Goal: Communication & Community: Participate in discussion

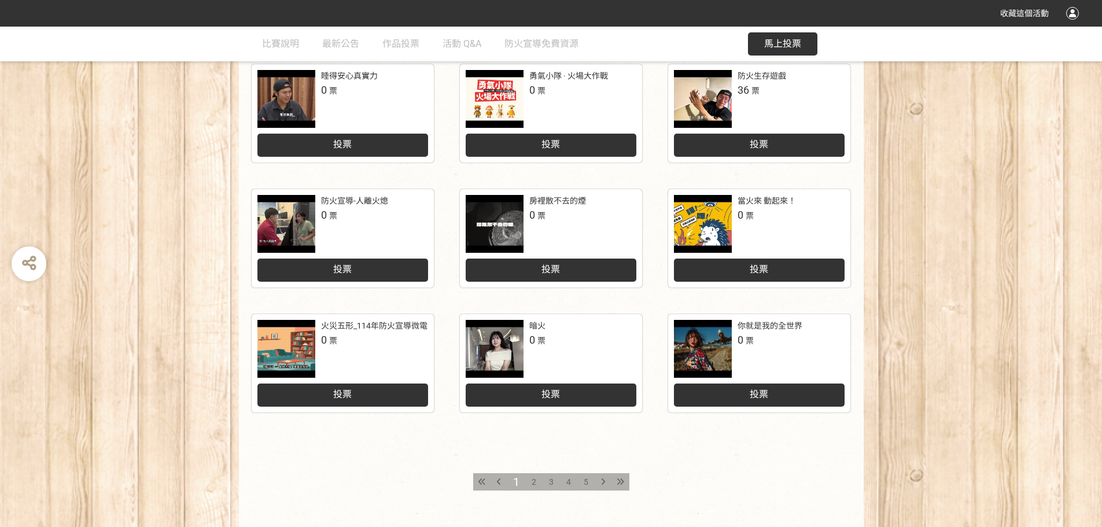
scroll to position [479, 0]
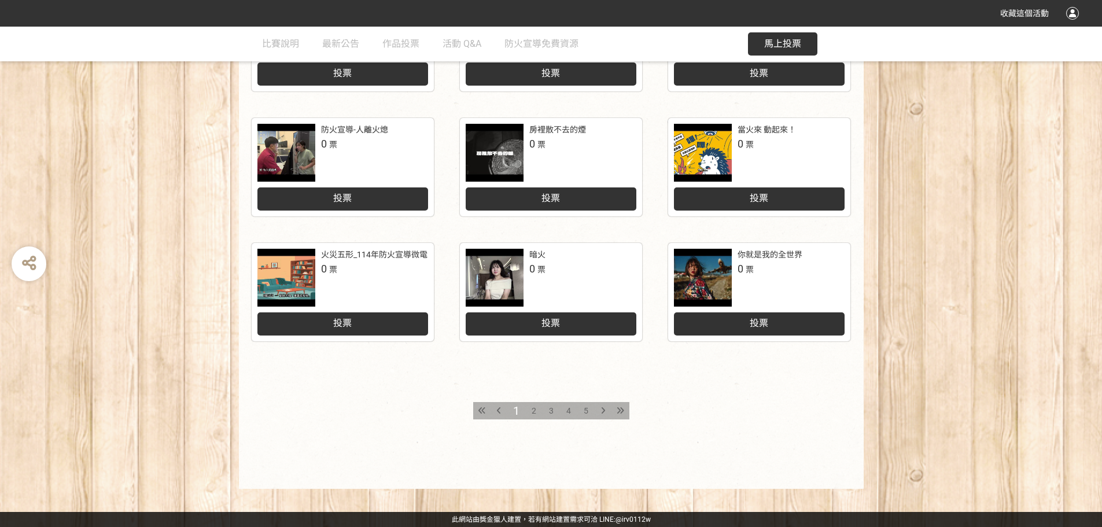
click at [584, 410] on span "5" at bounding box center [586, 410] width 5 height 9
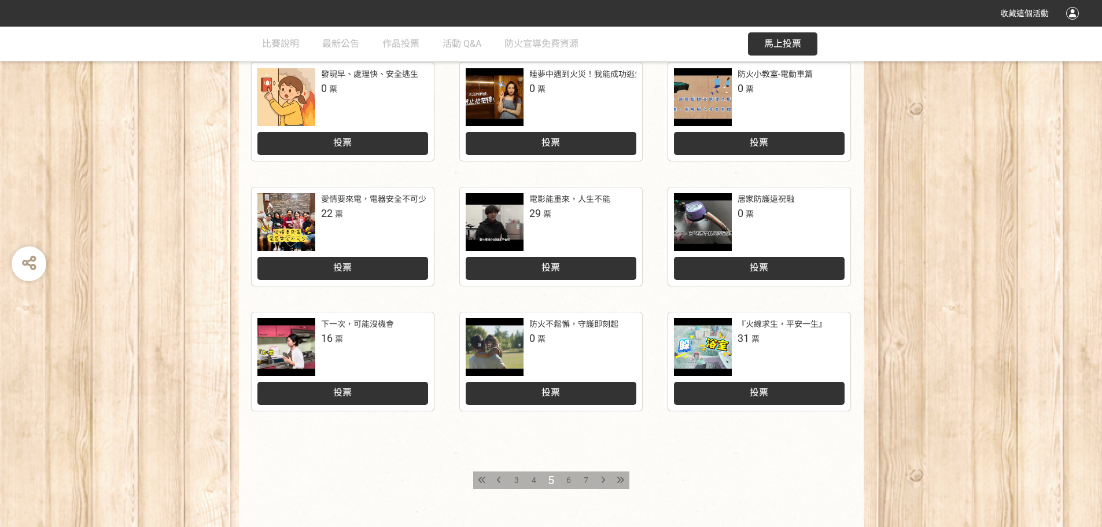
scroll to position [463, 0]
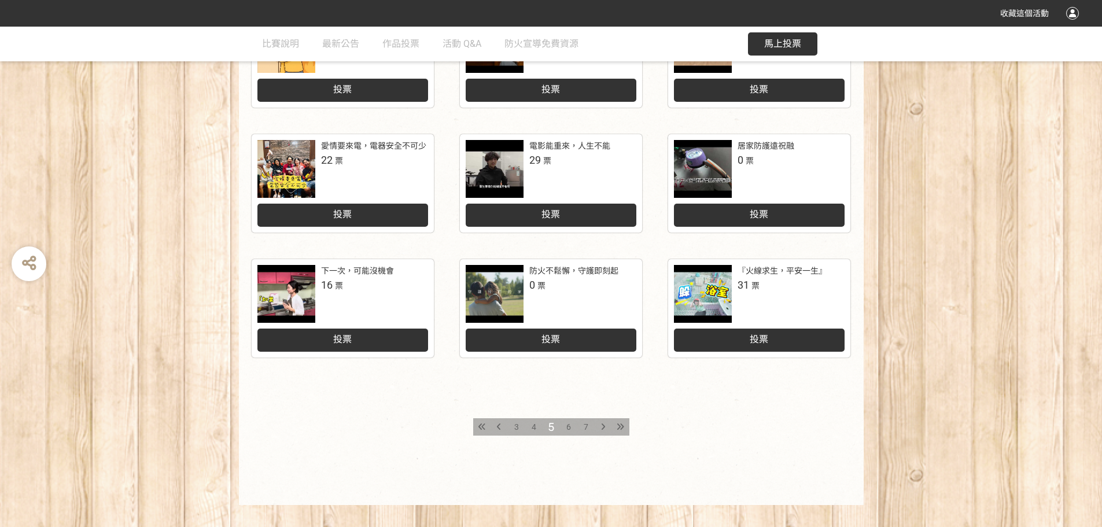
click at [706, 287] on div at bounding box center [703, 294] width 58 height 58
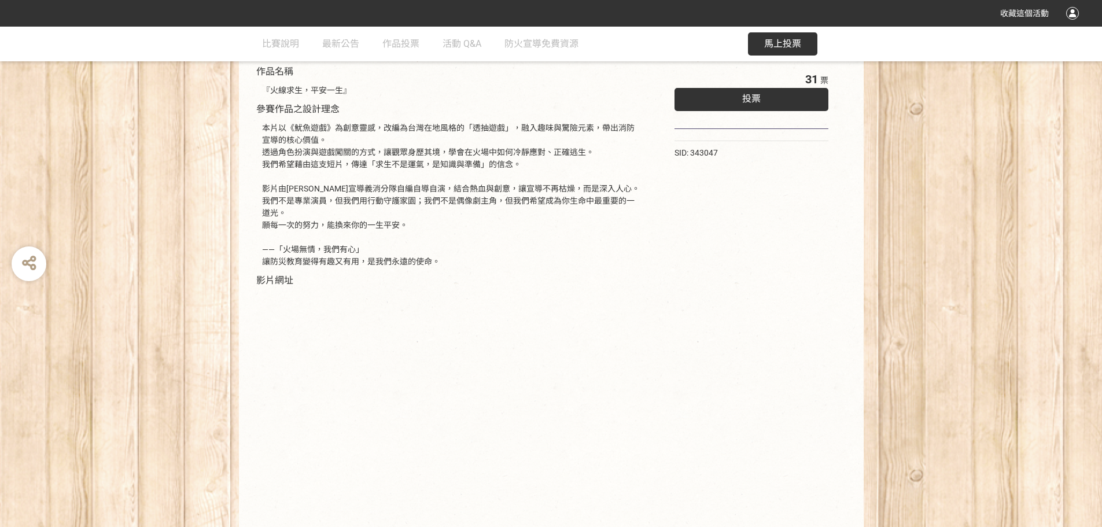
scroll to position [178, 0]
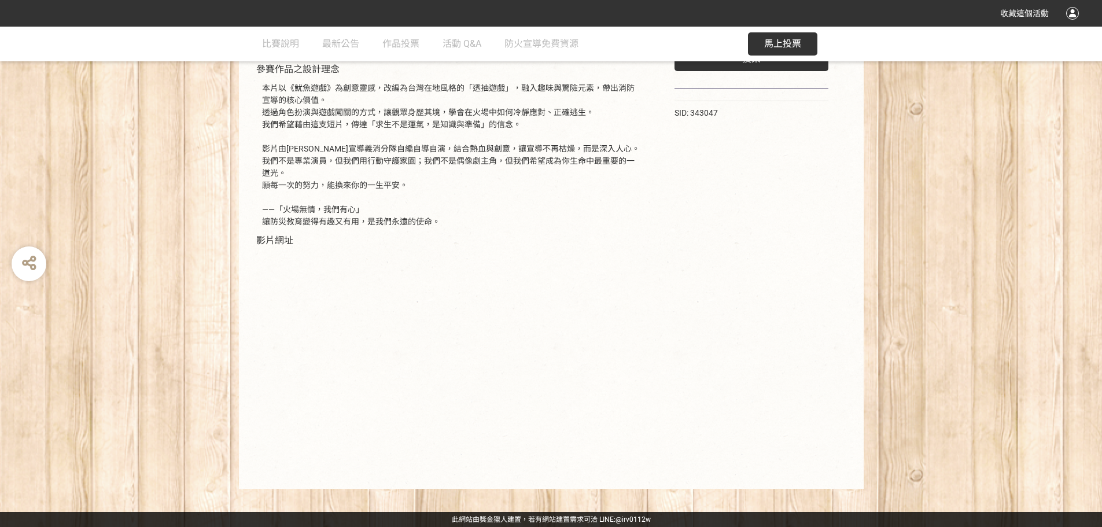
click at [768, 354] on div "31 票 投票 SID: 343047" at bounding box center [752, 248] width 201 height 458
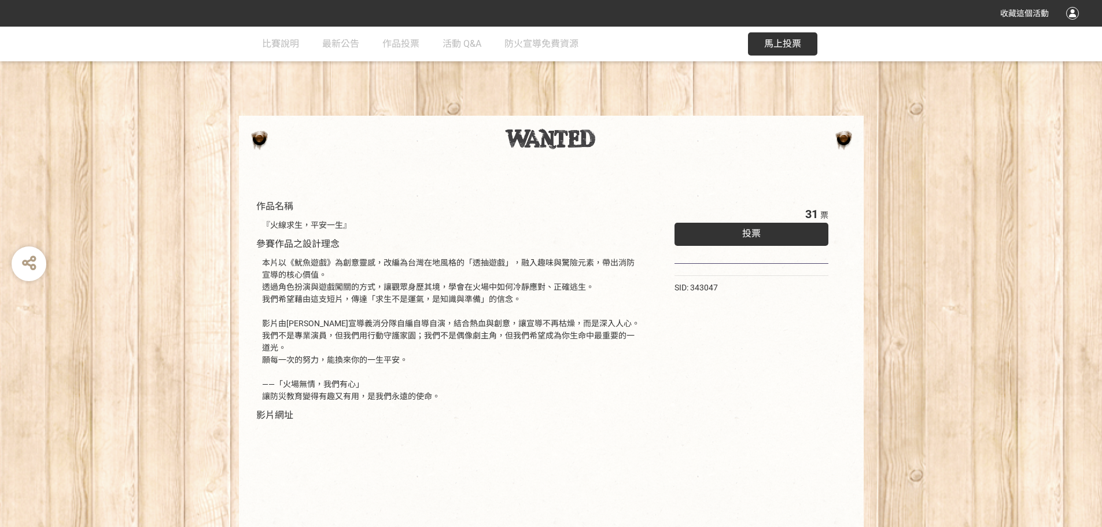
scroll to position [0, 0]
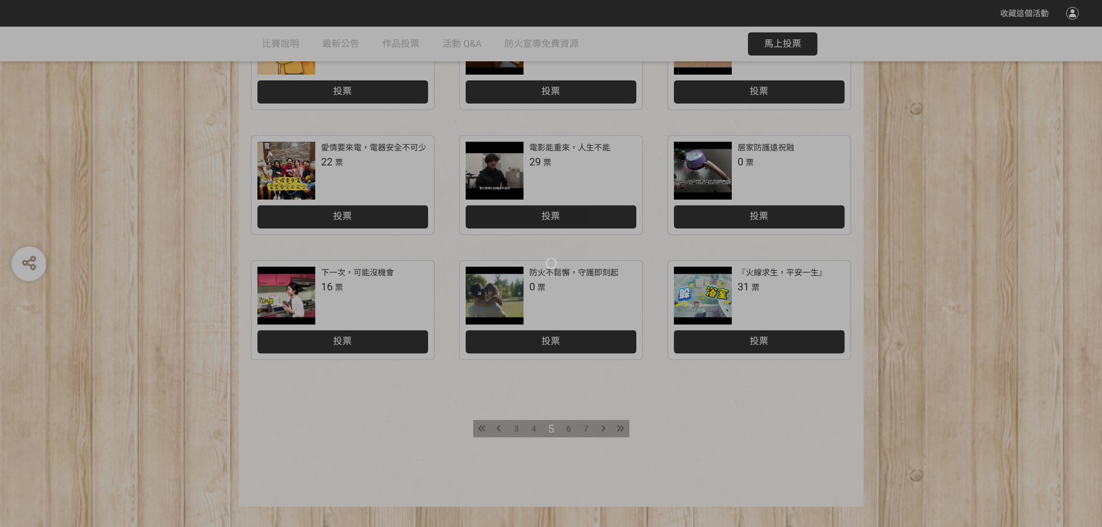
scroll to position [463, 0]
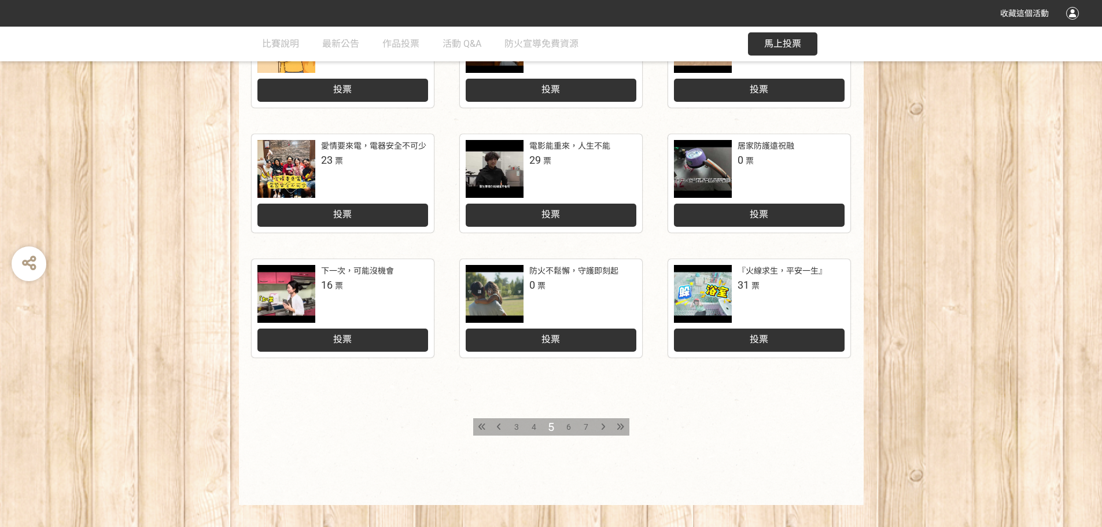
click at [786, 343] on div "投票" at bounding box center [759, 340] width 171 height 23
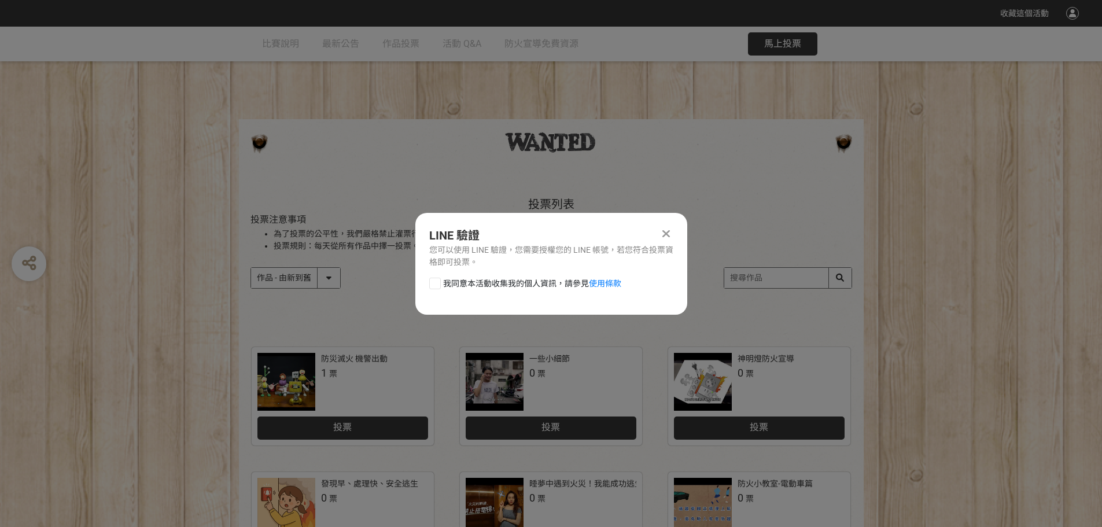
scroll to position [0, 0]
click at [440, 285] on label "我同意本活動收集我的個人資訊，請參見 使用條款" at bounding box center [525, 284] width 192 height 12
click at [437, 285] on input "我同意本活動收集我的個人資訊，請參見 使用條款" at bounding box center [434, 283] width 8 height 8
checkbox input "false"
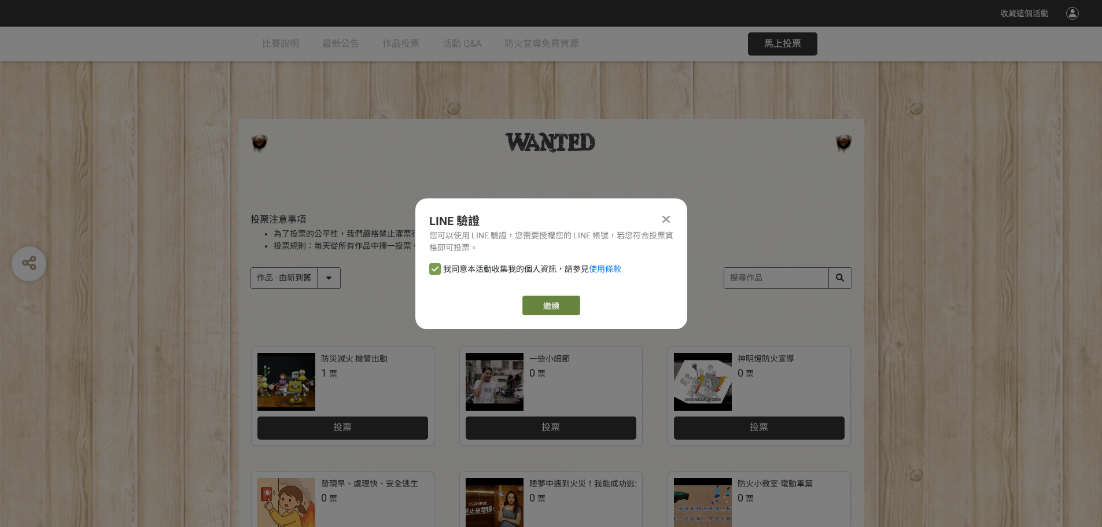
click at [564, 308] on link "繼續" at bounding box center [552, 306] width 58 height 20
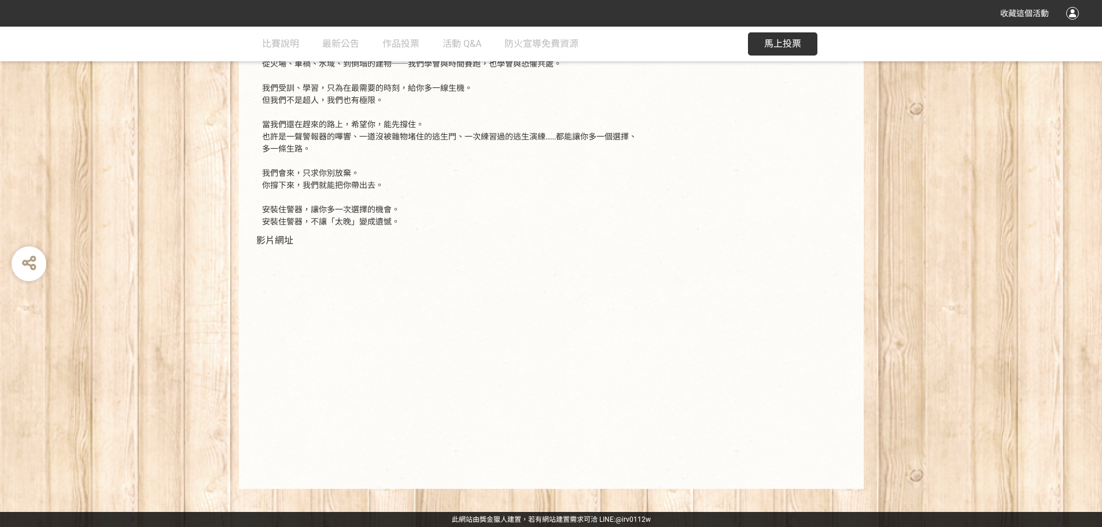
scroll to position [153, 0]
